Goal: Task Accomplishment & Management: Manage account settings

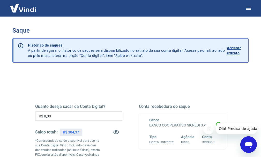
click at [236, 53] on p "Acessar extrato" at bounding box center [235, 50] width 17 height 10
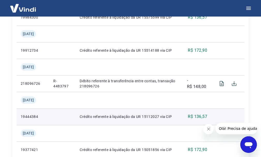
scroll to position [232, 0]
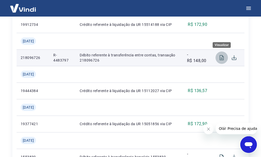
click at [221, 58] on icon "Visualizar" at bounding box center [221, 57] width 6 height 6
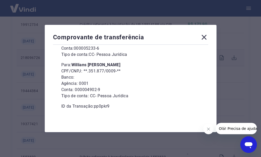
scroll to position [258, 0]
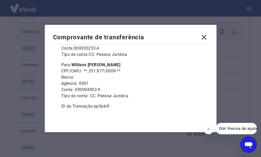
click at [205, 37] on icon at bounding box center [203, 37] width 5 height 5
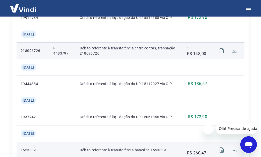
scroll to position [155, 0]
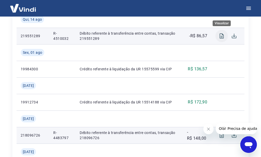
click at [223, 35] on icon "Visualizar" at bounding box center [221, 35] width 4 height 5
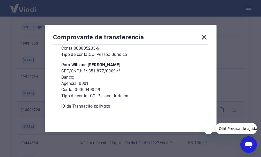
scroll to position [181, 0]
click at [205, 37] on icon at bounding box center [203, 37] width 5 height 5
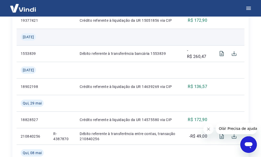
scroll to position [362, 0]
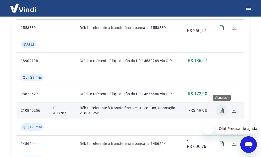
click at [221, 110] on icon "Visualizar" at bounding box center [221, 110] width 6 height 6
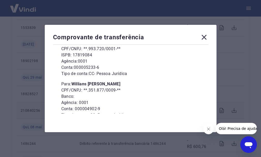
scroll to position [52, 0]
click at [206, 39] on icon at bounding box center [203, 37] width 5 height 5
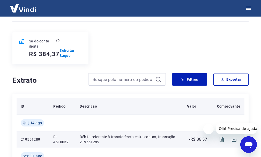
scroll to position [77, 0]
